Goal: Transaction & Acquisition: Obtain resource

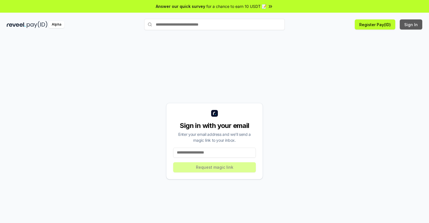
click at [411, 24] on button "Sign In" at bounding box center [410, 24] width 22 height 10
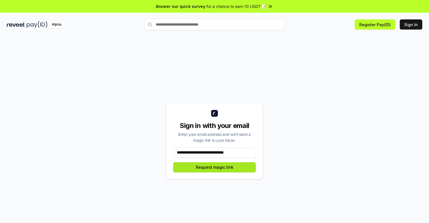
type input "**********"
click at [214, 167] on button "Request magic link" at bounding box center [214, 167] width 83 height 10
